Goal: Information Seeking & Learning: Learn about a topic

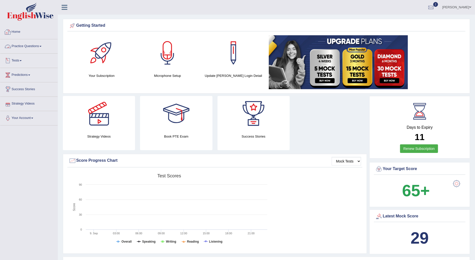
click at [39, 45] on link "Practice Questions" at bounding box center [28, 45] width 57 height 13
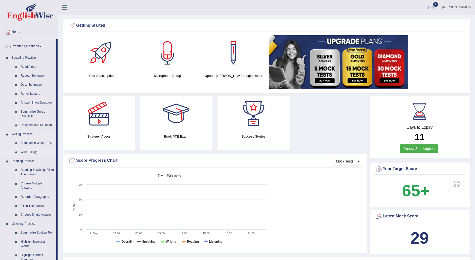
click at [34, 153] on link "Write Essay" at bounding box center [37, 151] width 38 height 9
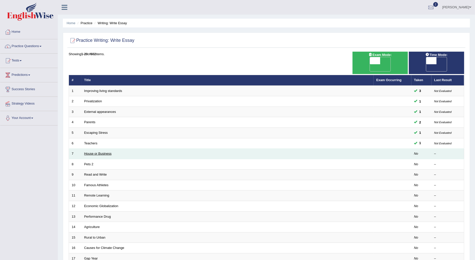
click at [102, 151] on link "House or Business" at bounding box center [97, 153] width 27 height 4
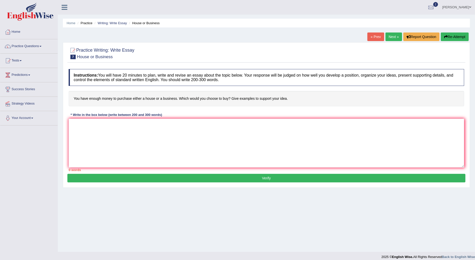
click at [22, 60] on span at bounding box center [21, 60] width 2 height 1
click at [46, 46] on link "Practice Questions" at bounding box center [28, 45] width 57 height 13
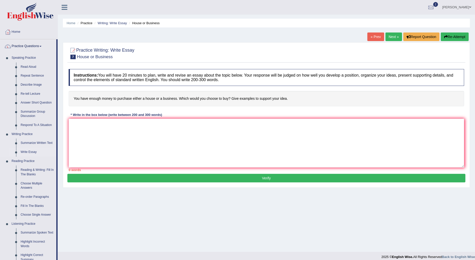
click at [29, 151] on link "Write Essay" at bounding box center [37, 151] width 38 height 9
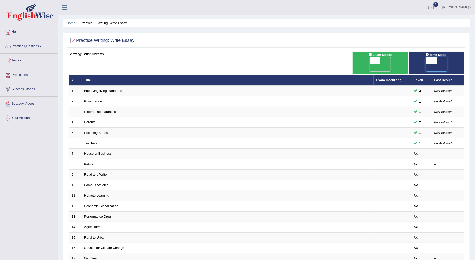
click at [429, 59] on span at bounding box center [431, 60] width 11 height 7
click at [426, 64] on span "OFF" at bounding box center [421, 67] width 11 height 7
checkbox input "true"
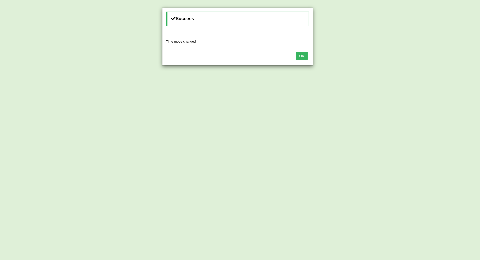
click at [295, 58] on div "OK" at bounding box center [237, 57] width 150 height 18
click at [306, 56] on button "OK" at bounding box center [302, 56] width 12 height 9
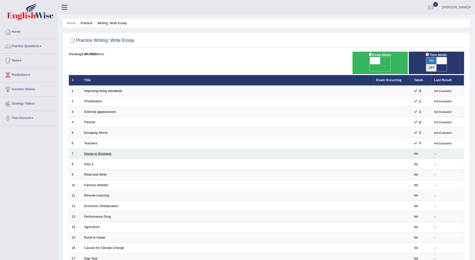
click at [98, 151] on link "House or Business" at bounding box center [97, 153] width 27 height 4
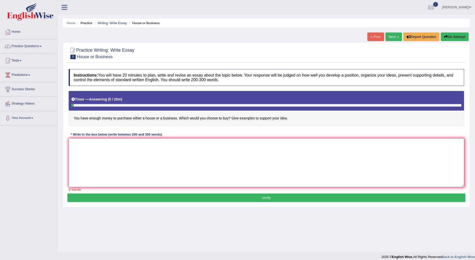
click at [101, 151] on textarea at bounding box center [267, 162] width 396 height 49
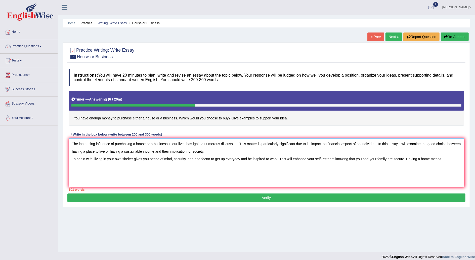
click at [120, 150] on textarea "The increasing influence of purchasing a house or a business in our lives has i…" at bounding box center [267, 162] width 396 height 49
click at [441, 157] on textarea "The increasing influence of purchasing a house or a business in our lives has i…" at bounding box center [267, 162] width 396 height 49
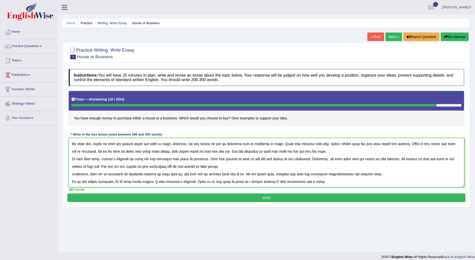
scroll to position [5, 0]
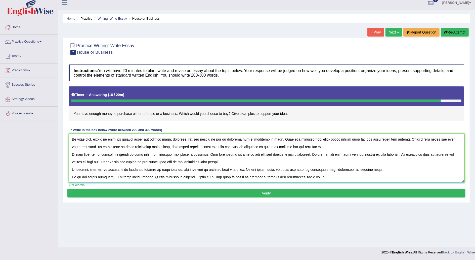
type textarea "The increasing influence of purchasing a house or a business in our lives has i…"
click at [312, 193] on button "Verify" at bounding box center [266, 193] width 398 height 9
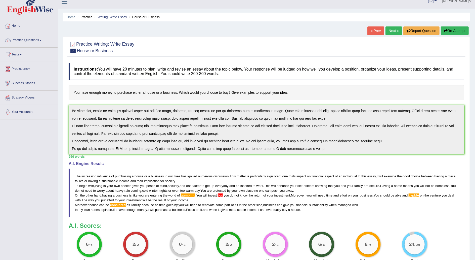
scroll to position [0, 0]
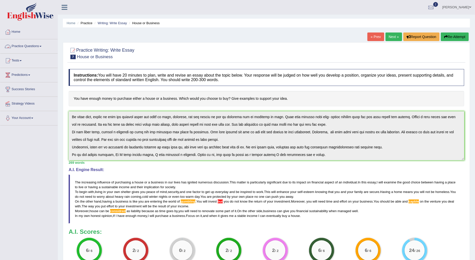
click at [44, 47] on link "Practice Questions" at bounding box center [28, 45] width 57 height 13
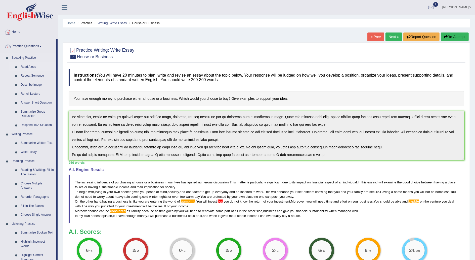
click at [26, 64] on link "Read Aloud" at bounding box center [37, 66] width 38 height 9
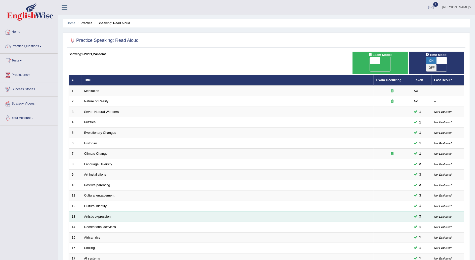
scroll to position [71, 0]
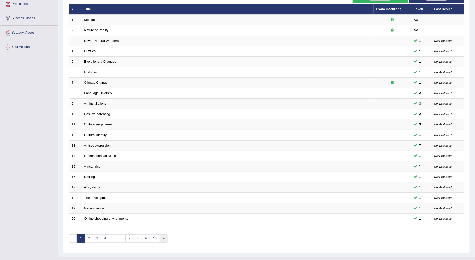
click at [163, 234] on link "»" at bounding box center [164, 238] width 8 height 8
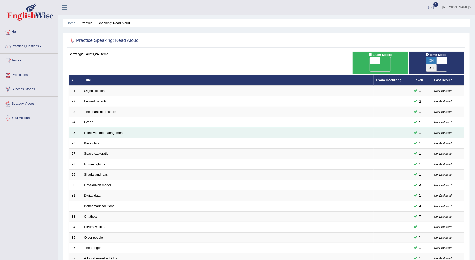
scroll to position [71, 0]
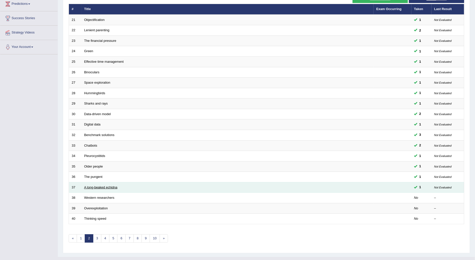
click at [110, 185] on link "A long-beaked echidna" at bounding box center [100, 187] width 33 height 4
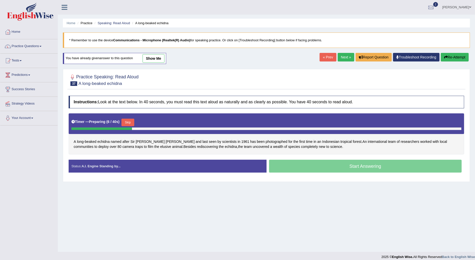
click at [127, 120] on button "Skip" at bounding box center [127, 122] width 13 height 8
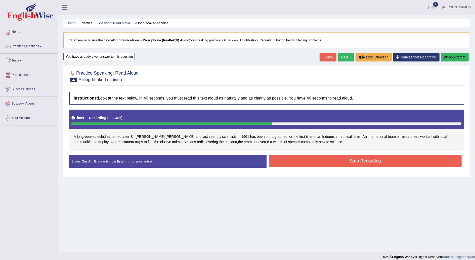
click at [338, 159] on button "Stop Recording" at bounding box center [365, 161] width 193 height 12
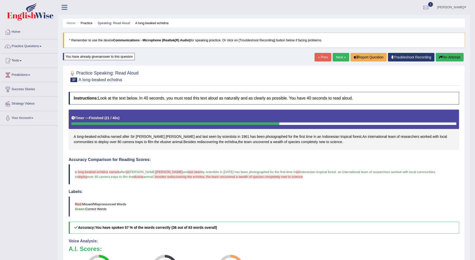
click at [343, 58] on link "Next »" at bounding box center [341, 57] width 17 height 9
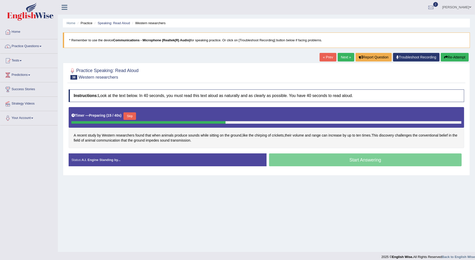
click at [132, 114] on button "Skip" at bounding box center [129, 116] width 13 height 8
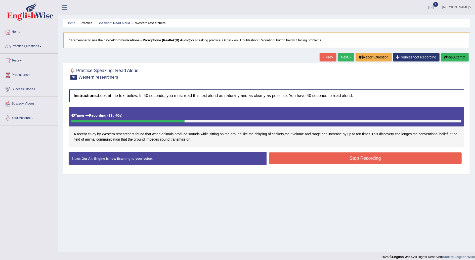
click at [347, 157] on button "Stop Recording" at bounding box center [365, 158] width 193 height 12
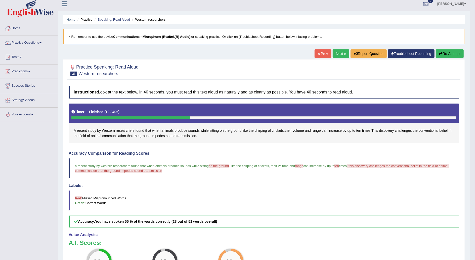
scroll to position [4, 0]
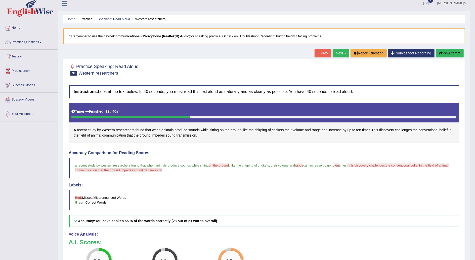
click at [340, 53] on link "Next »" at bounding box center [341, 53] width 17 height 9
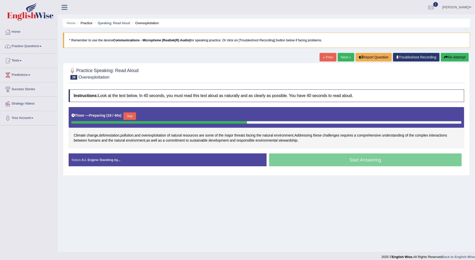
click at [128, 117] on button "Skip" at bounding box center [129, 116] width 13 height 8
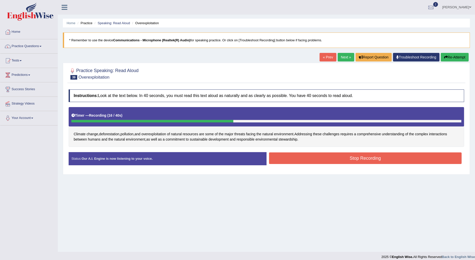
click at [331, 157] on button "Stop Recording" at bounding box center [365, 158] width 193 height 12
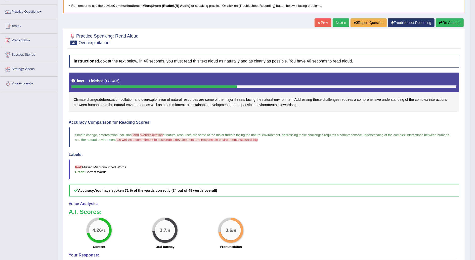
scroll to position [32, 0]
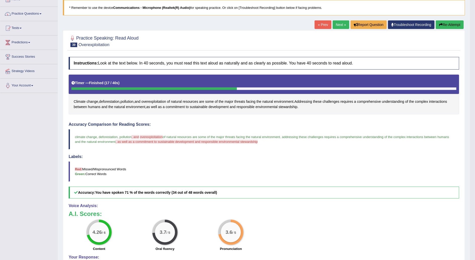
click at [342, 24] on link "Next »" at bounding box center [341, 24] width 17 height 9
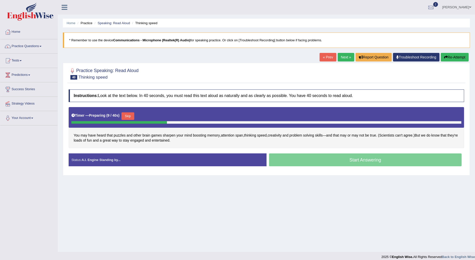
click at [130, 113] on button "Skip" at bounding box center [127, 116] width 13 height 8
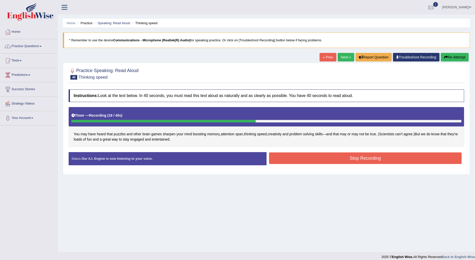
click at [337, 160] on button "Stop Recording" at bounding box center [365, 158] width 193 height 12
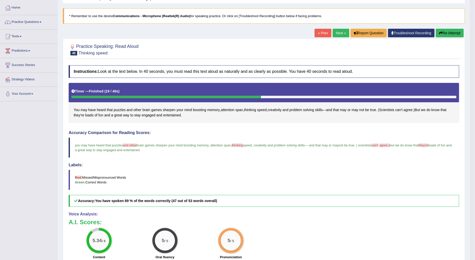
scroll to position [11, 0]
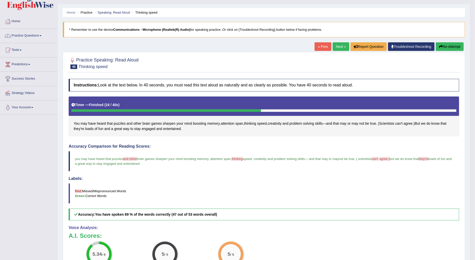
click at [341, 44] on link "Next »" at bounding box center [341, 46] width 17 height 9
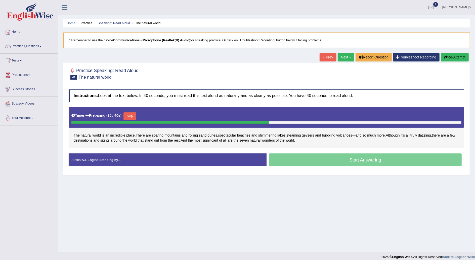
click at [130, 113] on button "Skip" at bounding box center [129, 116] width 13 height 8
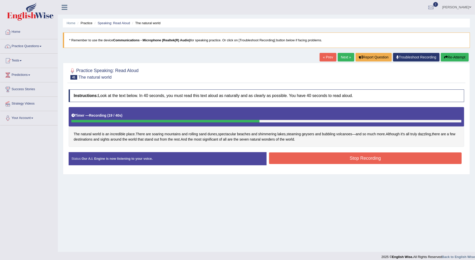
click at [292, 158] on button "Stop Recording" at bounding box center [365, 158] width 193 height 12
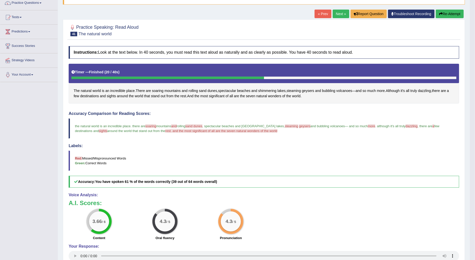
scroll to position [49, 0]
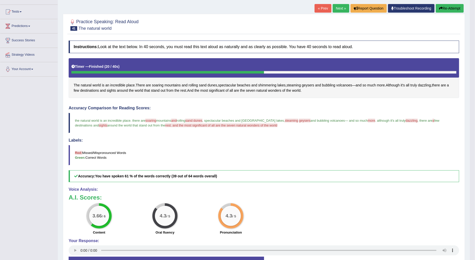
click at [341, 5] on link "Next »" at bounding box center [341, 8] width 17 height 9
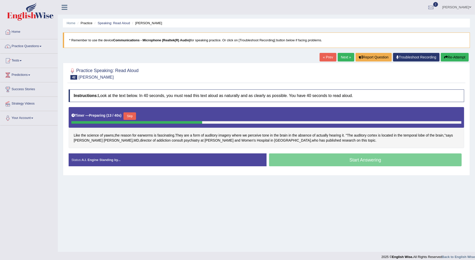
click at [134, 115] on button "Skip" at bounding box center [129, 116] width 13 height 8
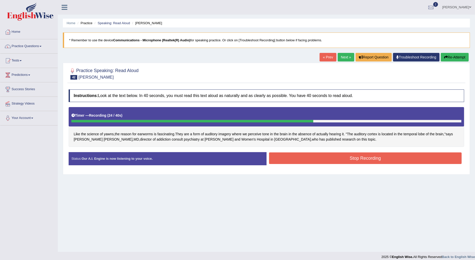
click at [309, 156] on button "Stop Recording" at bounding box center [365, 158] width 193 height 12
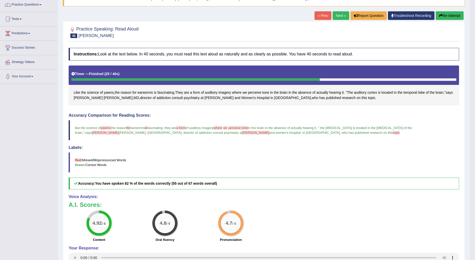
scroll to position [41, 0]
click at [342, 13] on link "Next »" at bounding box center [341, 16] width 17 height 9
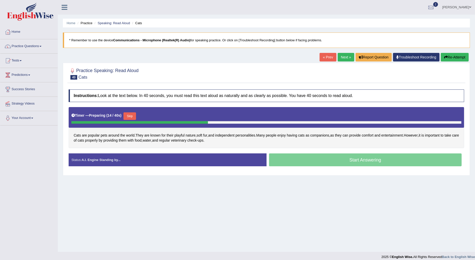
click at [129, 113] on button "Skip" at bounding box center [129, 116] width 13 height 8
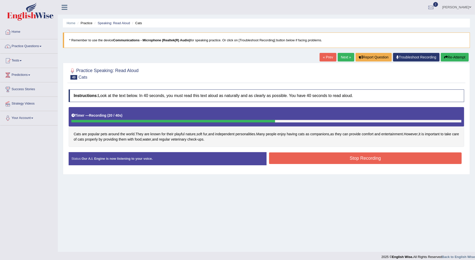
click at [316, 156] on button "Stop Recording" at bounding box center [365, 158] width 193 height 12
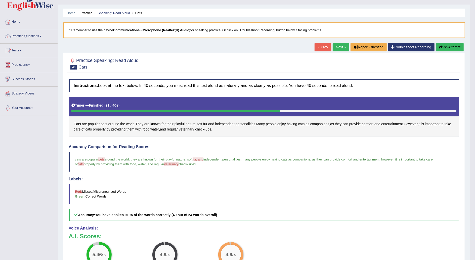
scroll to position [10, 0]
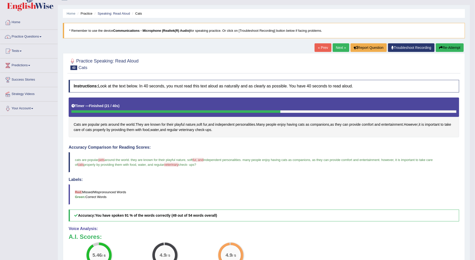
click at [340, 47] on link "Next »" at bounding box center [341, 47] width 17 height 9
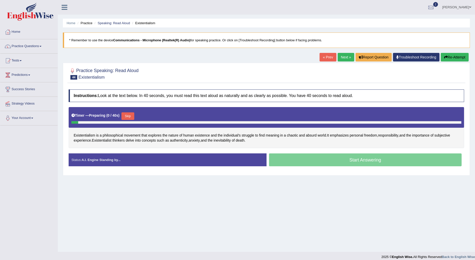
scroll to position [5, 0]
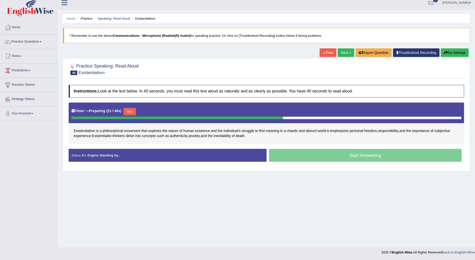
click at [130, 109] on button "Skip" at bounding box center [129, 112] width 13 height 8
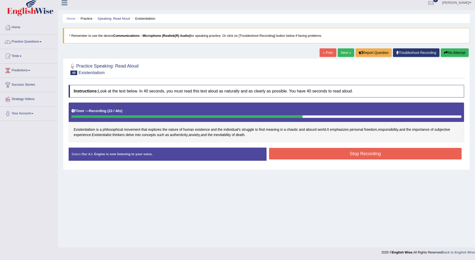
click at [316, 157] on button "Stop Recording" at bounding box center [365, 154] width 193 height 12
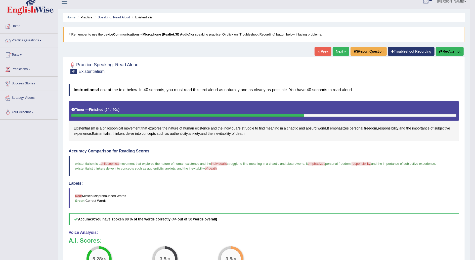
scroll to position [6, 0]
click at [339, 50] on link "Next »" at bounding box center [341, 51] width 17 height 9
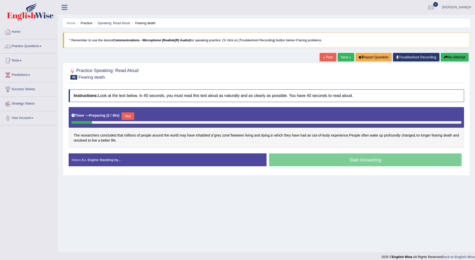
click at [127, 114] on button "Skip" at bounding box center [127, 116] width 13 height 8
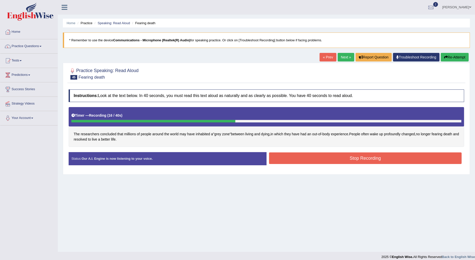
click at [322, 159] on button "Stop Recording" at bounding box center [365, 158] width 193 height 12
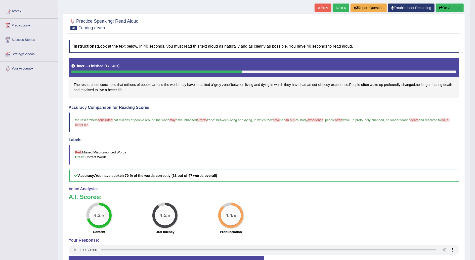
scroll to position [50, 0]
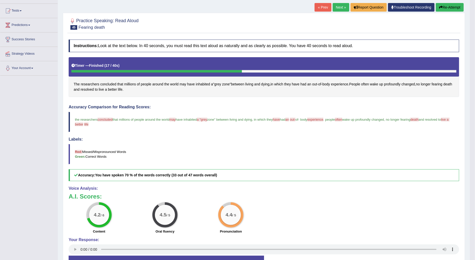
click at [339, 5] on link "Next »" at bounding box center [341, 7] width 17 height 9
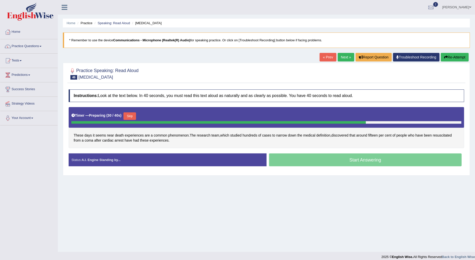
click at [293, 177] on div "Home Practice Speaking: Read Aloud [MEDICAL_DATA] * Remember to use the device …" at bounding box center [266, 125] width 417 height 251
click at [131, 114] on button "Skip" at bounding box center [129, 116] width 13 height 8
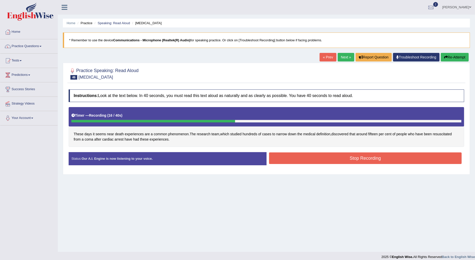
click at [374, 159] on button "Stop Recording" at bounding box center [365, 158] width 193 height 12
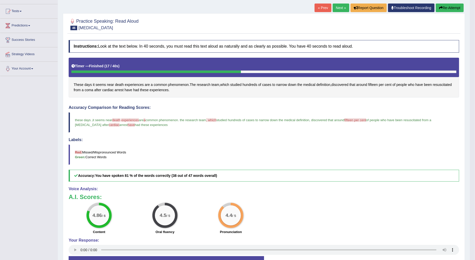
scroll to position [50, 0]
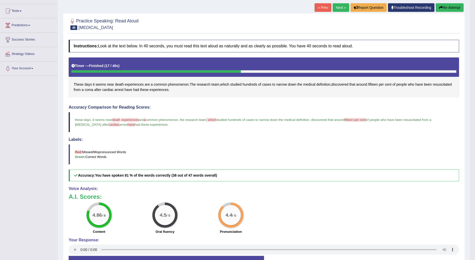
click at [343, 7] on link "Next »" at bounding box center [341, 7] width 17 height 9
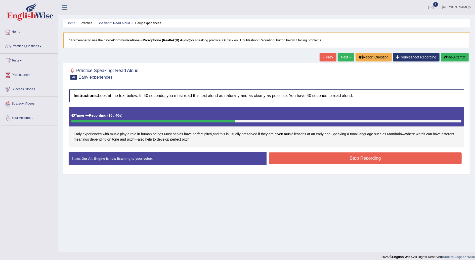
click at [355, 158] on button "Stop Recording" at bounding box center [365, 158] width 193 height 12
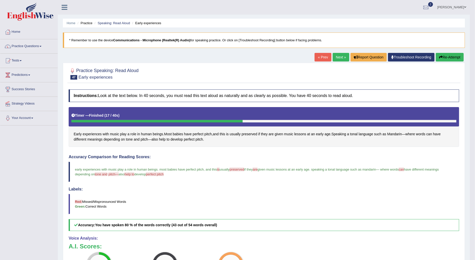
click at [341, 54] on link "Next »" at bounding box center [341, 57] width 17 height 9
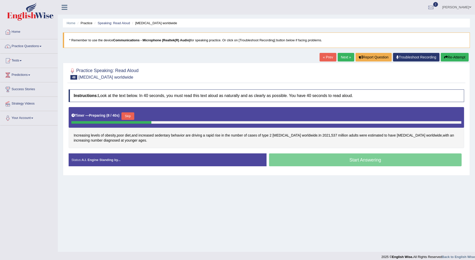
click at [128, 112] on button "Skip" at bounding box center [127, 116] width 13 height 8
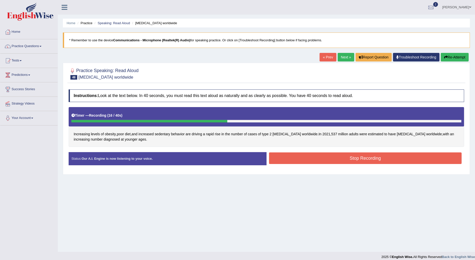
click at [359, 159] on button "Stop Recording" at bounding box center [365, 158] width 193 height 12
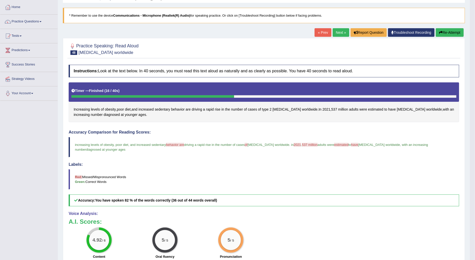
scroll to position [17, 0]
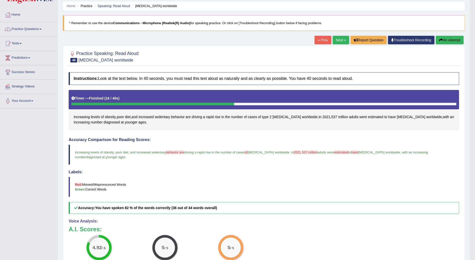
click at [338, 38] on link "Next »" at bounding box center [341, 40] width 17 height 9
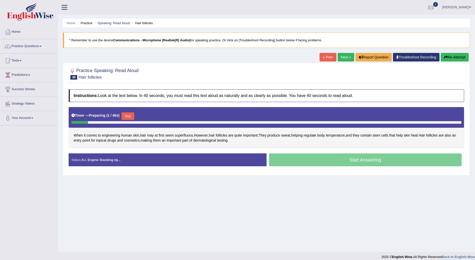
click at [127, 114] on button "Skip" at bounding box center [127, 116] width 13 height 8
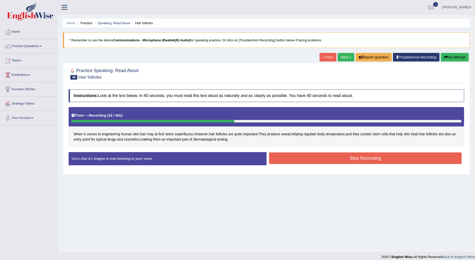
click at [345, 160] on button "Stop Recording" at bounding box center [365, 158] width 193 height 12
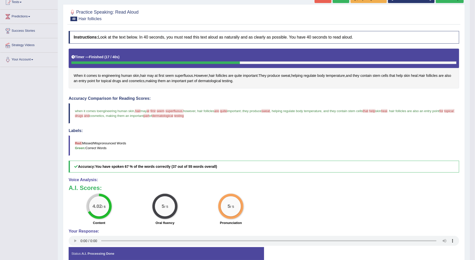
scroll to position [17, 0]
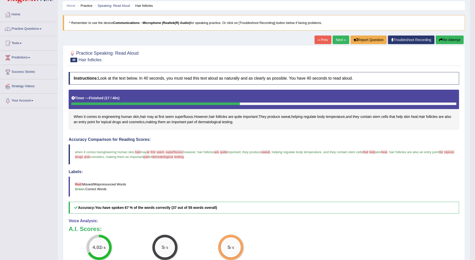
click at [345, 37] on link "Next »" at bounding box center [341, 39] width 17 height 9
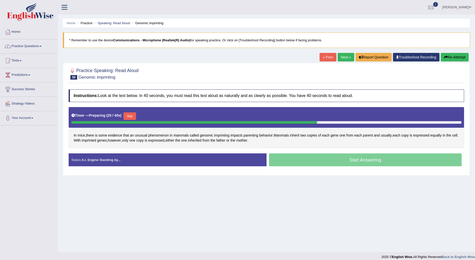
click at [129, 114] on button "Skip" at bounding box center [129, 116] width 13 height 8
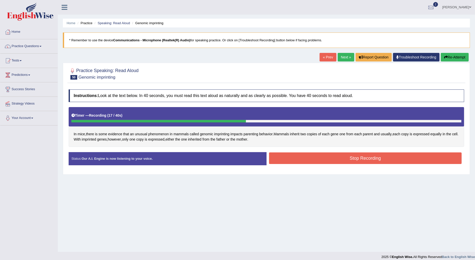
click at [345, 159] on button "Stop Recording" at bounding box center [365, 158] width 193 height 12
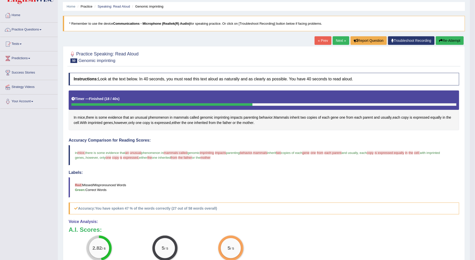
scroll to position [15, 0]
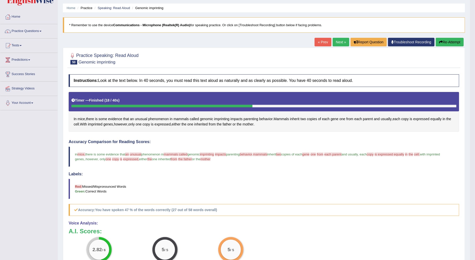
click at [341, 41] on link "Next »" at bounding box center [341, 42] width 17 height 9
